Goal: Information Seeking & Learning: Find specific fact

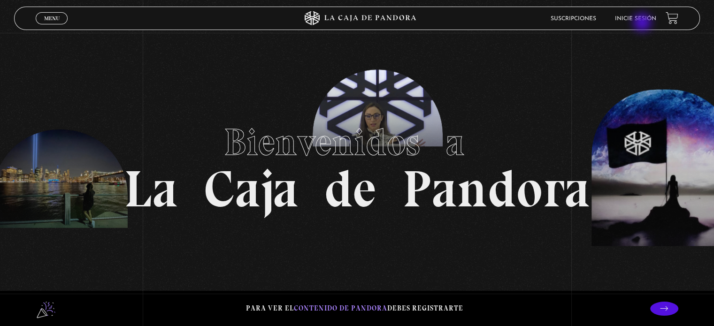
click at [643, 23] on li "Inicie sesión" at bounding box center [635, 18] width 41 height 15
click at [639, 18] on link "Inicie sesión" at bounding box center [635, 19] width 41 height 6
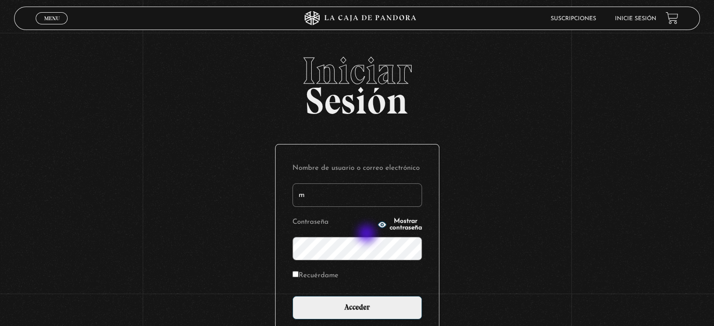
type input "melazquiros@gmail.com"
click at [295, 275] on input "Recuérdame" at bounding box center [295, 274] width 6 height 6
checkbox input "true"
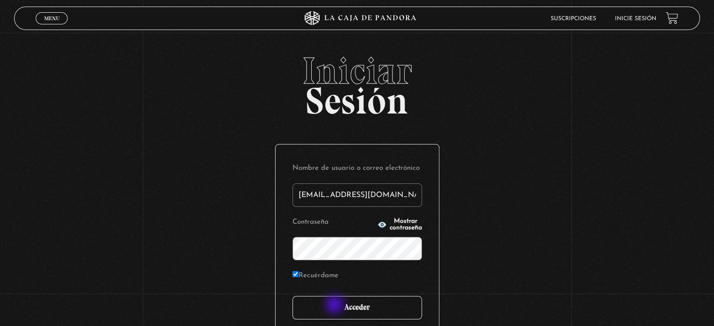
click at [335, 306] on input "Acceder" at bounding box center [357, 307] width 130 height 23
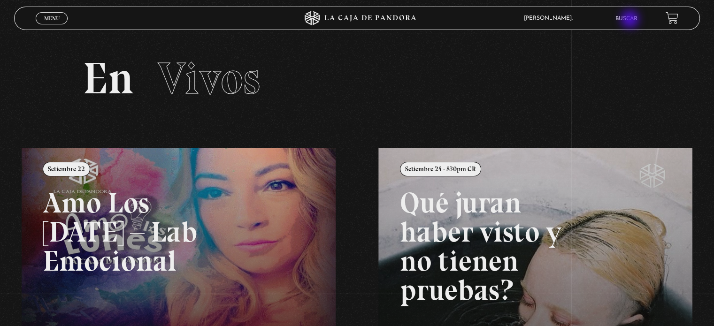
click at [631, 20] on link "Buscar" at bounding box center [626, 19] width 22 height 6
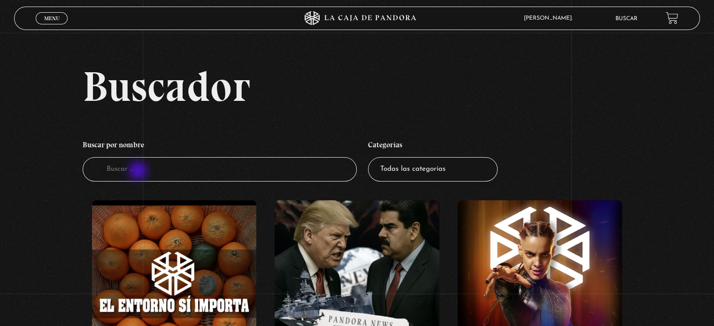
click at [139, 172] on input "Buscador" at bounding box center [220, 169] width 274 height 25
type input "proverbios"
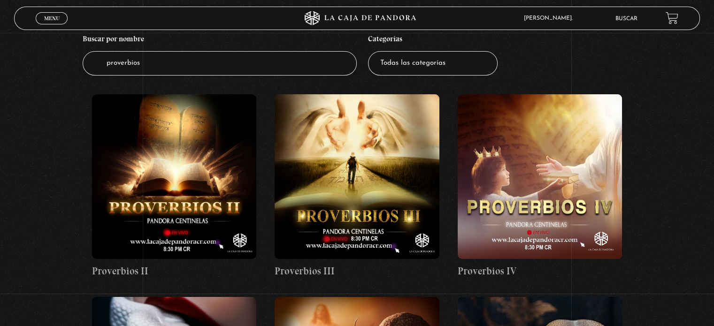
scroll to position [105, 0]
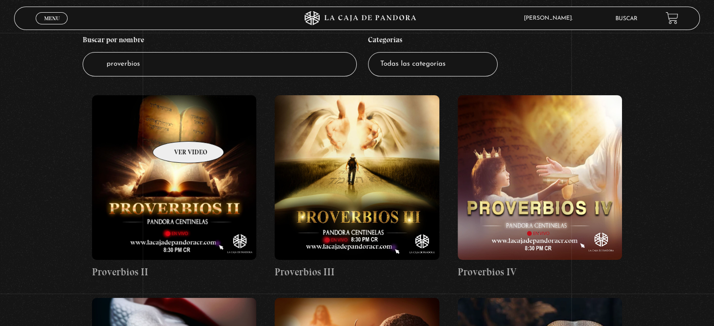
click at [176, 128] on figure at bounding box center [174, 177] width 164 height 164
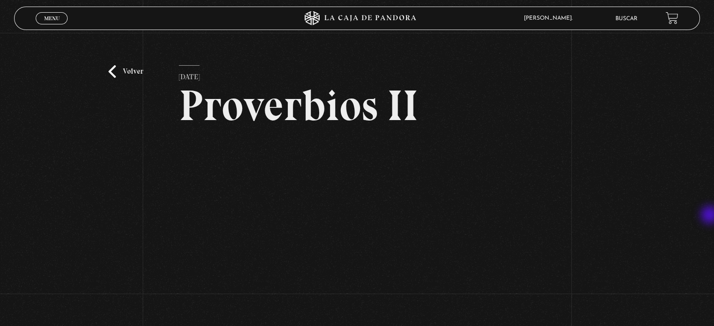
click at [711, 216] on div "Volver [DATE] Proverbios II WhatsApp Twitter Messenger Email" at bounding box center [357, 209] width 714 height 352
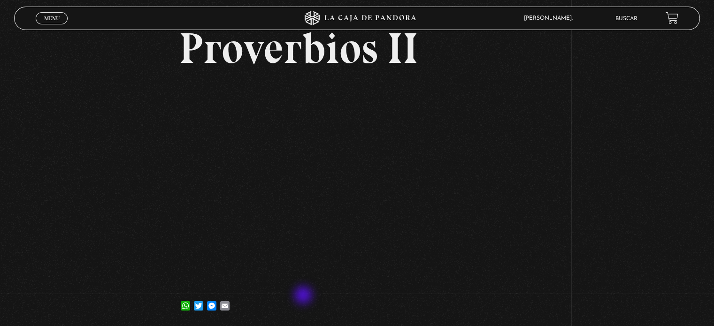
scroll to position [58, 0]
